Goal: Task Accomplishment & Management: Use online tool/utility

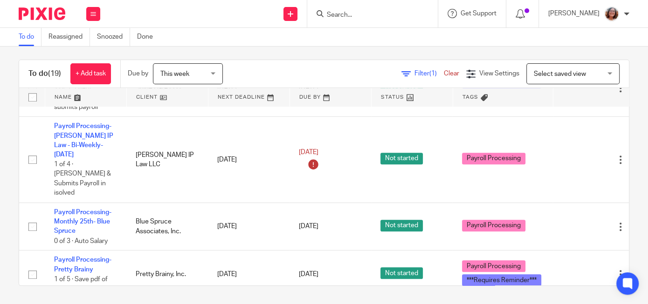
scroll to position [455, 0]
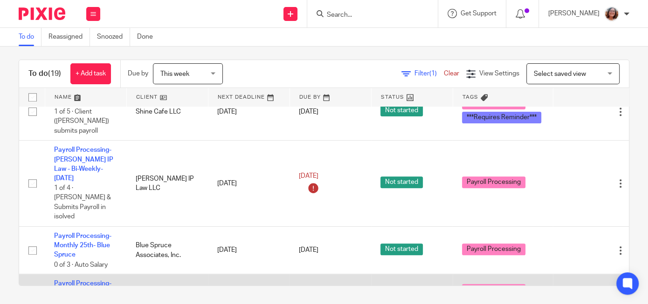
click at [85, 281] on link "Payroll Processing-Pretty Brainy" at bounding box center [82, 289] width 57 height 16
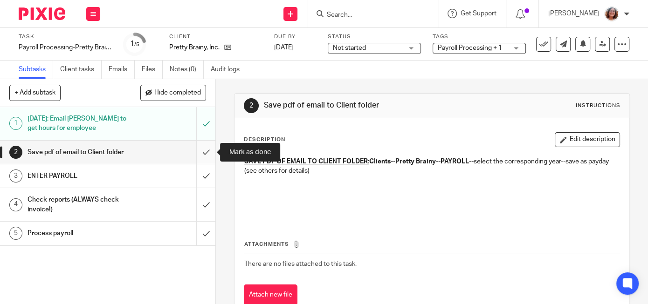
click at [207, 154] on input "submit" at bounding box center [107, 152] width 215 height 23
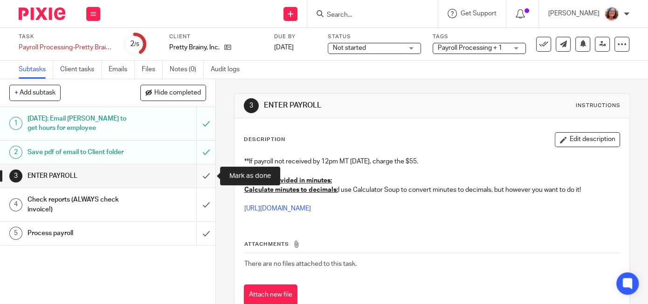
click at [208, 184] on input "submit" at bounding box center [107, 176] width 215 height 23
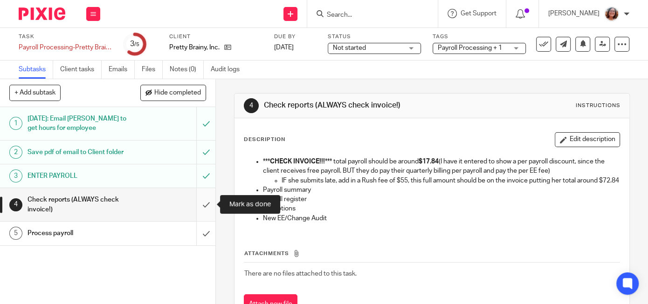
click at [207, 212] on input "submit" at bounding box center [107, 204] width 215 height 33
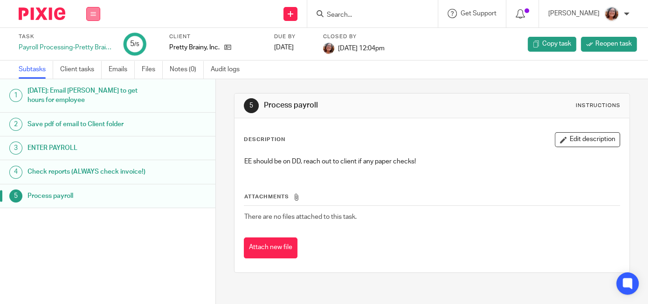
click at [97, 16] on button at bounding box center [93, 14] width 14 height 14
click at [94, 47] on li "Work" at bounding box center [93, 44] width 25 height 14
click at [88, 41] on link "Work" at bounding box center [89, 43] width 16 height 7
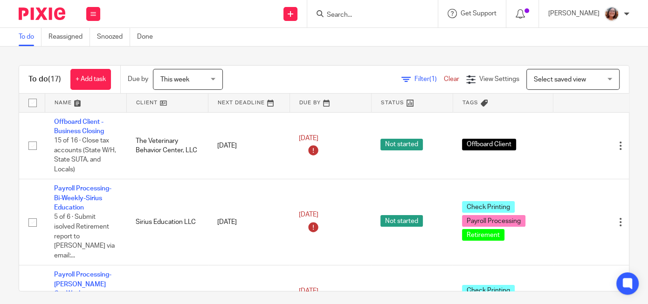
click at [151, 100] on link at bounding box center [167, 103] width 81 height 19
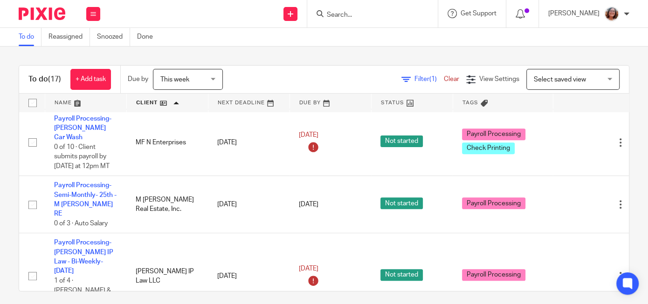
scroll to position [446, 0]
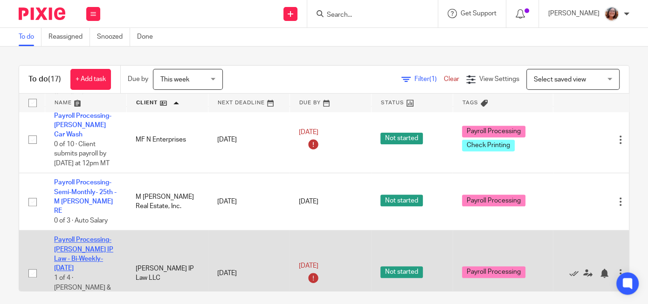
click at [93, 237] on link "Payroll Processing-[PERSON_NAME] IP Law - Bi-Weekly-[DATE]" at bounding box center [83, 254] width 59 height 35
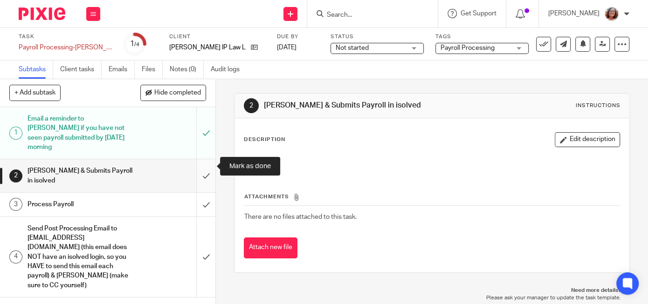
click at [204, 167] on input "submit" at bounding box center [107, 175] width 215 height 33
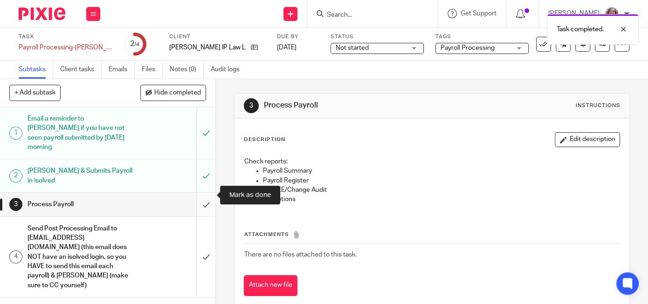
click at [208, 193] on input "submit" at bounding box center [107, 204] width 215 height 23
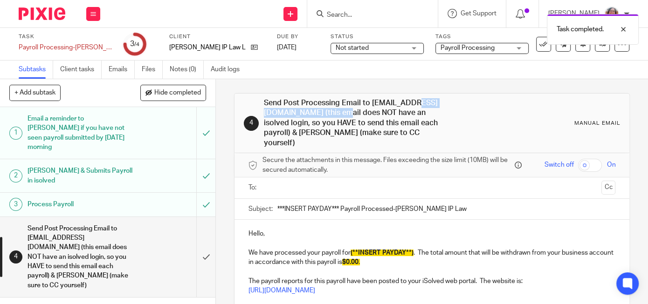
drag, startPoint x: 360, startPoint y: 113, endPoint x: 264, endPoint y: 114, distance: 96.5
click at [264, 114] on h1 "Send Post Processing Email to [EMAIL_ADDRESS][DOMAIN_NAME] (this email does NOT…" at bounding box center [358, 123] width 188 height 50
copy h1 "assistant@nielseniplaw.com"
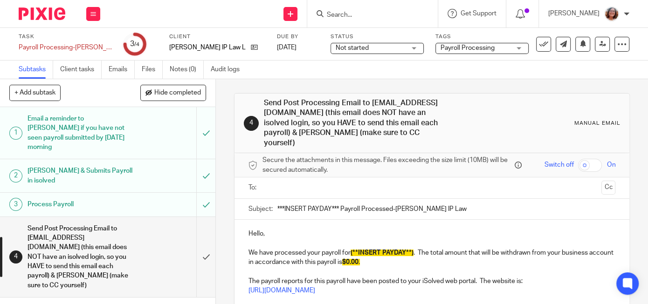
click at [364, 183] on input "text" at bounding box center [432, 188] width 332 height 11
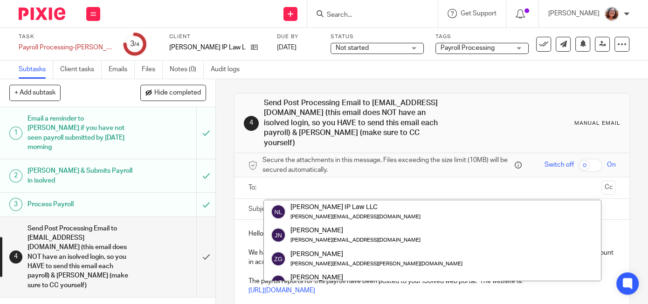
paste input "assistant@nielseniplaw.com"
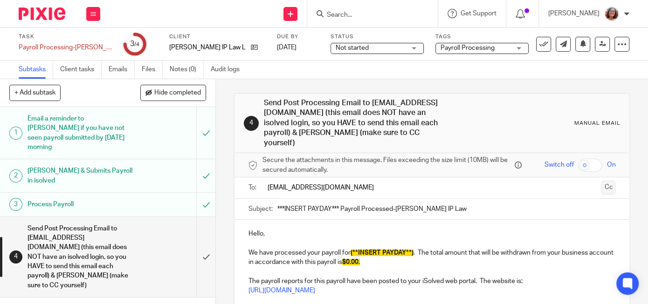
type input "assistant@nielseniplaw.com"
click at [613, 181] on button "Cc" at bounding box center [608, 188] width 14 height 14
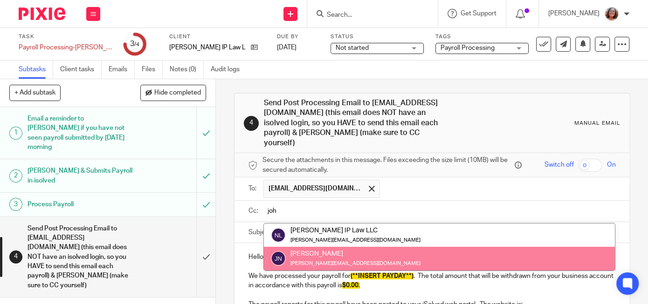
type input "joh"
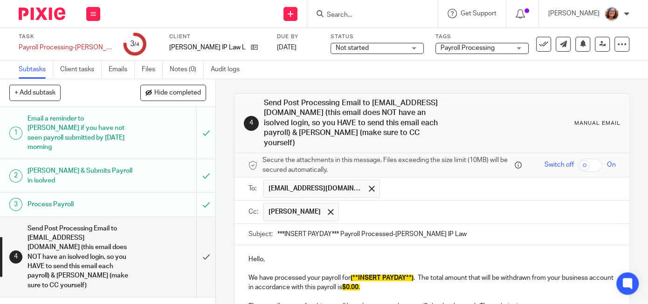
drag, startPoint x: 341, startPoint y: 224, endPoint x: 263, endPoint y: 223, distance: 77.4
click at [277, 224] on input "***INSERT PAYDAY*** Payroll Processed-Nielsen IP Law" at bounding box center [446, 234] width 338 height 21
type input "8/22/25 Payroll Processed-Nielsen IP Law"
drag, startPoint x: 391, startPoint y: 276, endPoint x: 372, endPoint y: 277, distance: 19.6
click at [372, 277] on p "We have processed your payroll for (**INSERT PAYDAY**) . The total amount that …" at bounding box center [431, 283] width 367 height 19
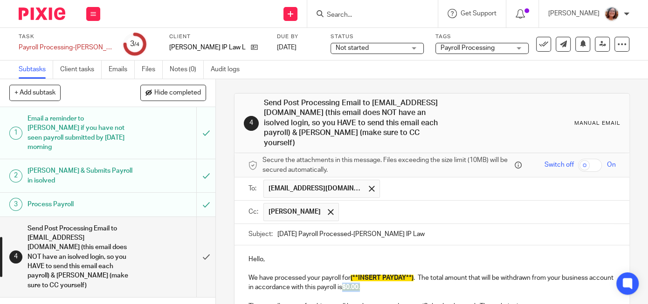
paste div
drag, startPoint x: 402, startPoint y: 275, endPoint x: 370, endPoint y: 276, distance: 32.2
click at [370, 276] on p "We have processed your payroll for (**INSERT PAYDAY**) . The total amount that …" at bounding box center [431, 283] width 367 height 19
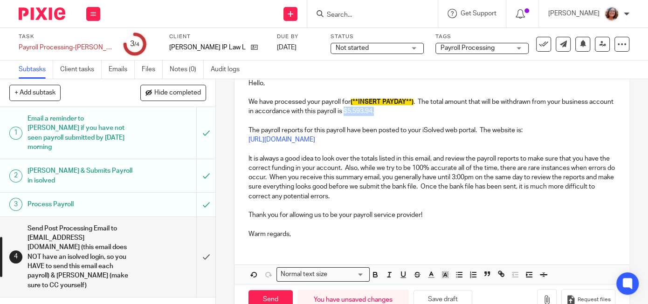
scroll to position [190, 0]
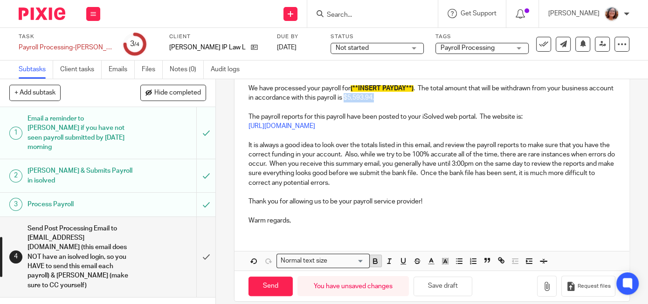
click at [377, 257] on icon "button" at bounding box center [375, 261] width 8 height 8
click at [444, 260] on polyline "button" at bounding box center [445, 262] width 3 height 4
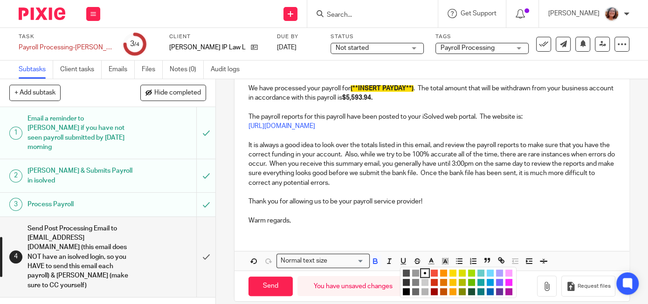
click at [451, 270] on li "color:#FCDC00" at bounding box center [452, 273] width 7 height 7
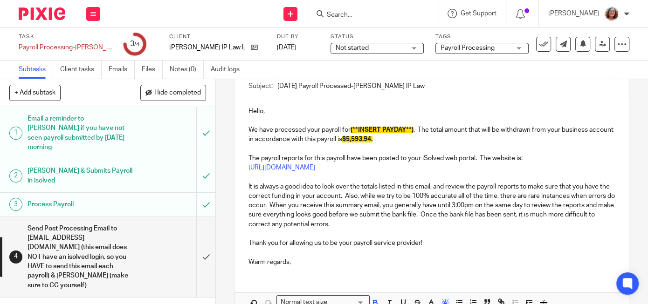
scroll to position [142, 0]
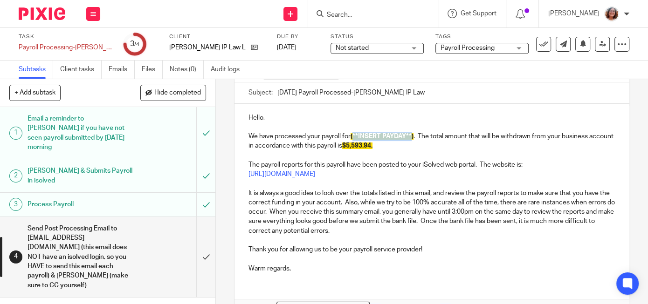
drag, startPoint x: 414, startPoint y: 125, endPoint x: 356, endPoint y: 126, distance: 58.3
click at [356, 133] on span "(**INSERT PAYDAY**)" at bounding box center [382, 136] width 63 height 7
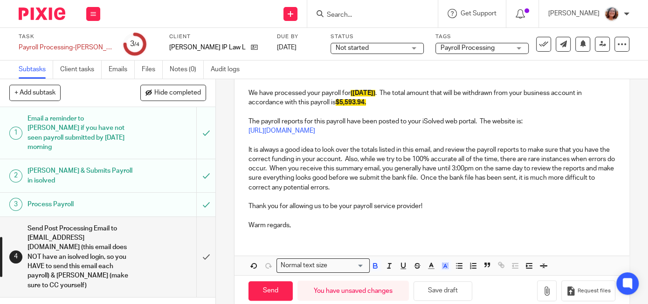
scroll to position [190, 0]
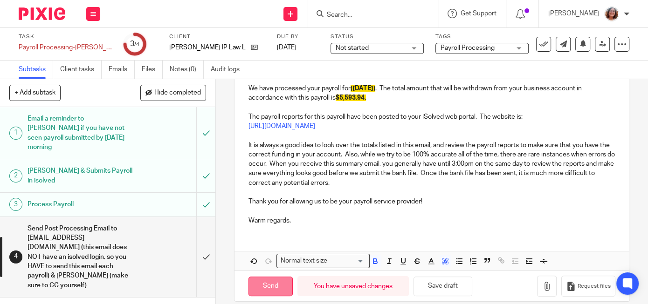
click at [280, 277] on input "Send" at bounding box center [270, 287] width 44 height 20
type input "Sent"
